Goal: Use online tool/utility: Utilize a website feature to perform a specific function

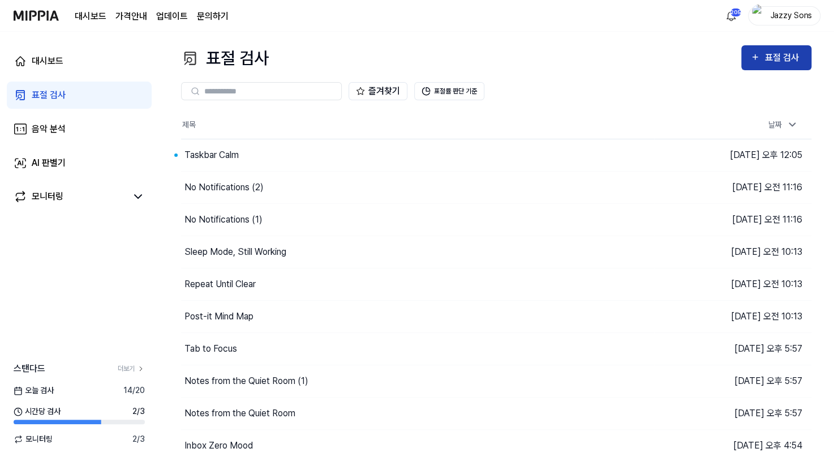
click at [788, 58] on div "표절 검사" at bounding box center [784, 57] width 38 height 15
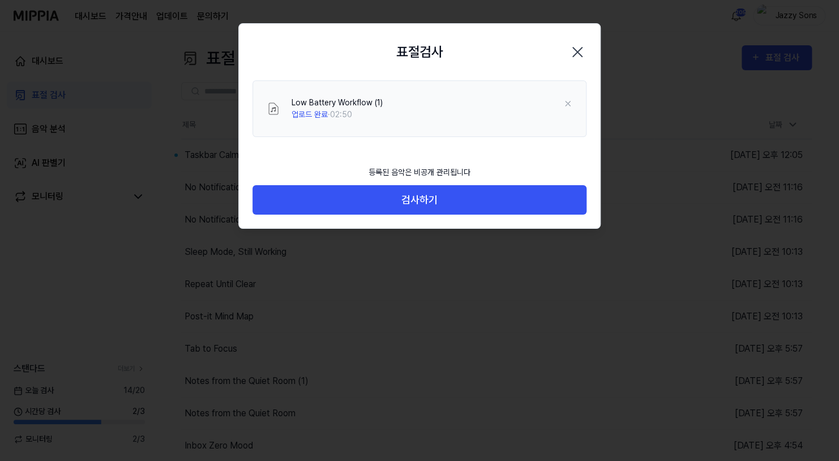
click at [424, 215] on div "등록된 음악은 비공개 관리됩니다 검사하기" at bounding box center [419, 194] width 361 height 69
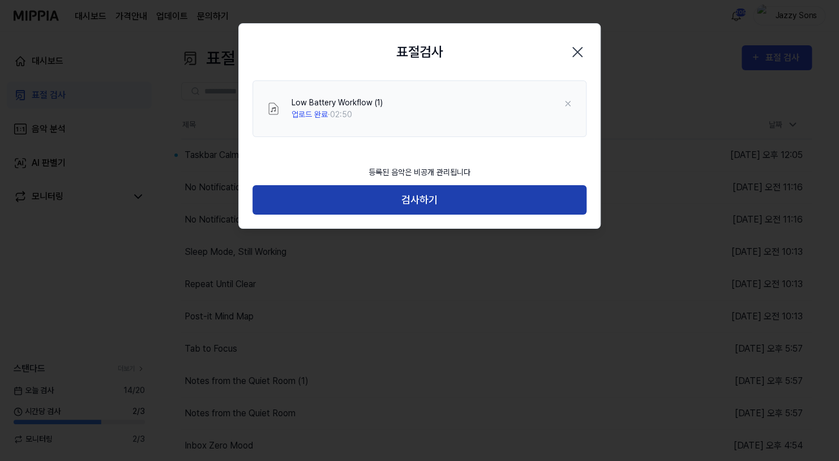
click at [431, 206] on button "검사하기" at bounding box center [419, 200] width 334 height 30
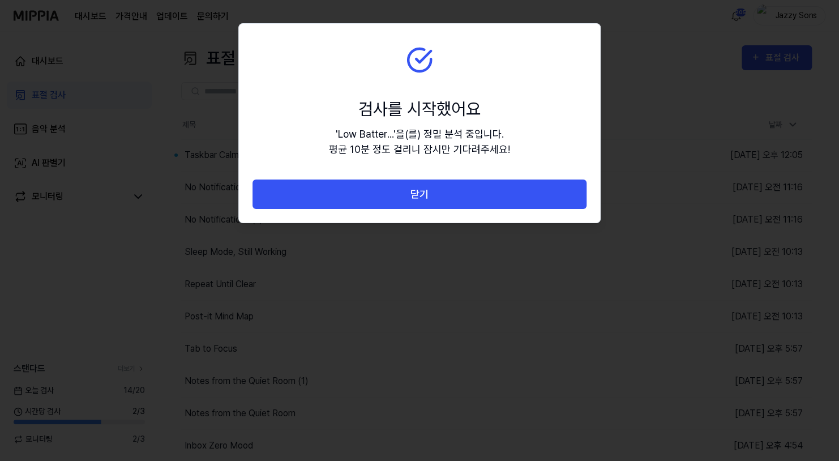
click at [421, 177] on section "검사를 시작했어요 ' Low Batter... ' 을(를) 정밀 분석 중입니다. 평균 10분 정도 걸리니 잠시만 기다려주세요!" at bounding box center [419, 102] width 361 height 156
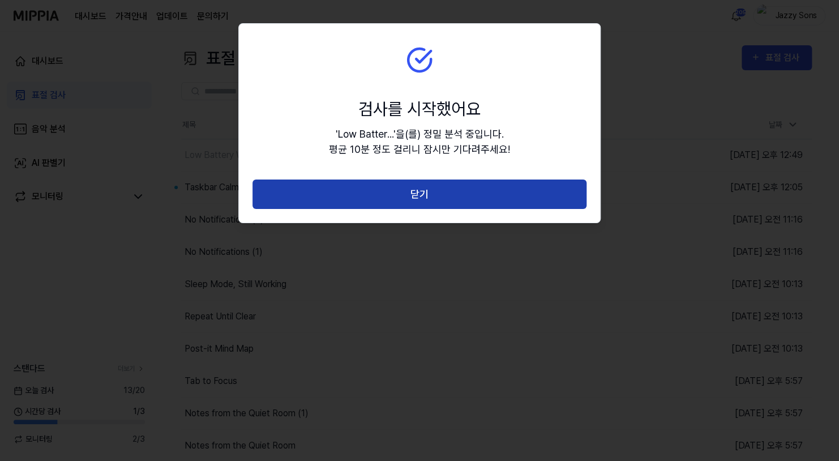
click at [416, 194] on button "닫기" at bounding box center [419, 194] width 334 height 30
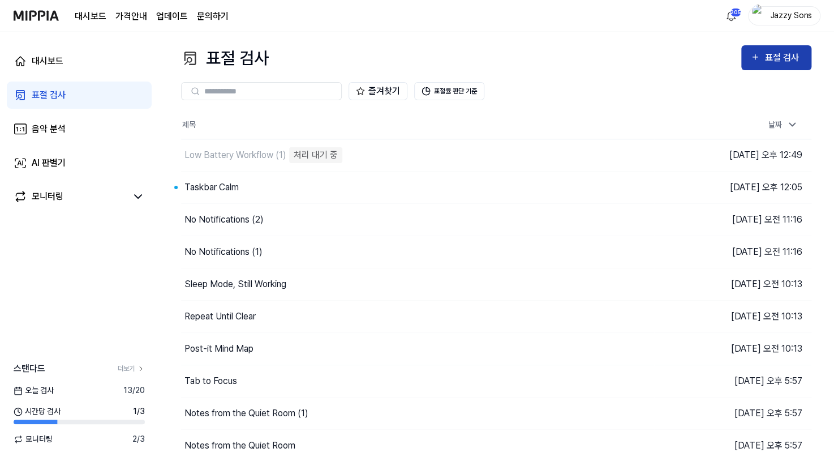
click at [777, 56] on div "표절 검사" at bounding box center [784, 57] width 38 height 15
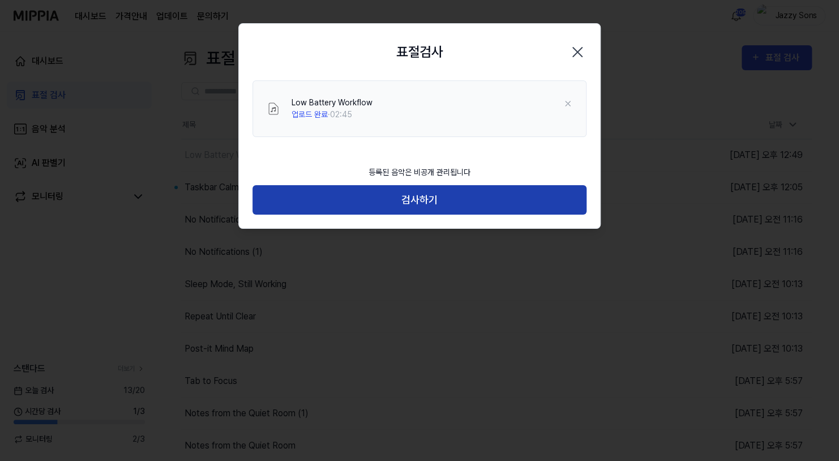
click at [398, 190] on button "검사하기" at bounding box center [419, 200] width 334 height 30
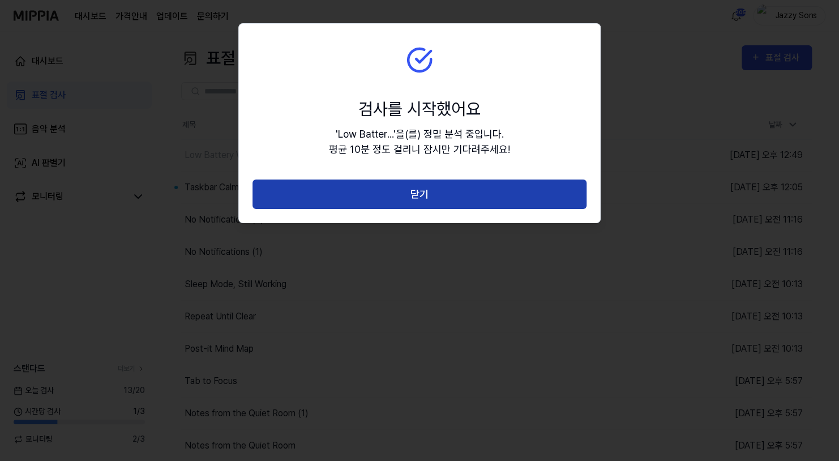
click at [423, 191] on button "닫기" at bounding box center [419, 194] width 334 height 30
